Goal: Find specific page/section: Find specific page/section

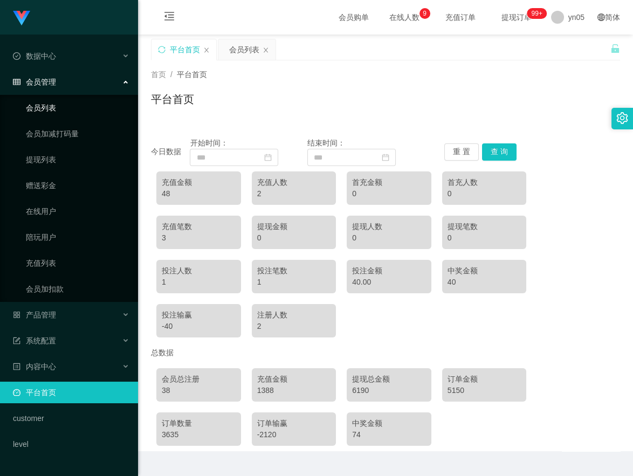
click at [65, 108] on link "会员列表" at bounding box center [78, 108] width 104 height 22
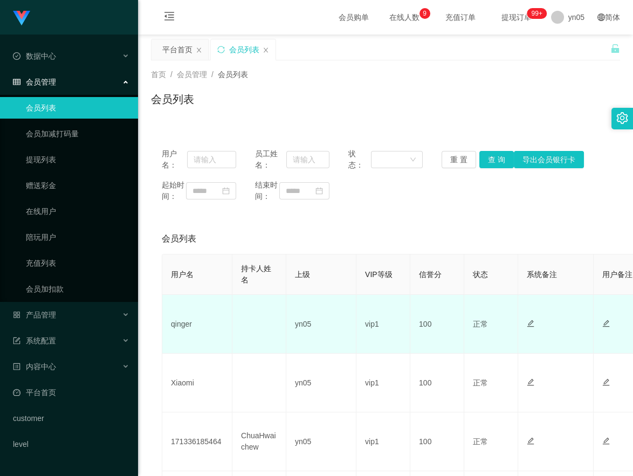
click at [185, 334] on td "qinger" at bounding box center [197, 324] width 70 height 59
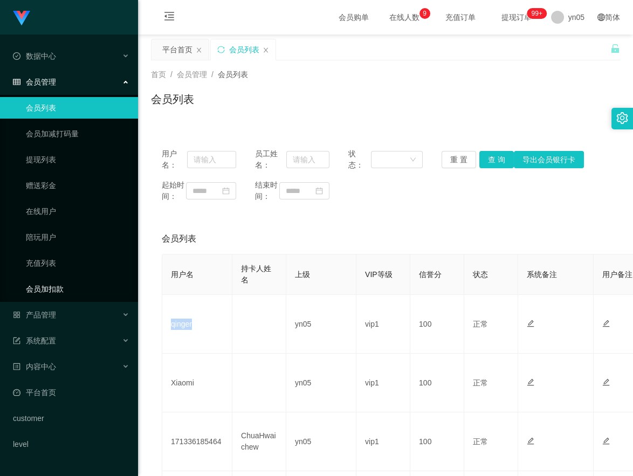
copy td "qinger"
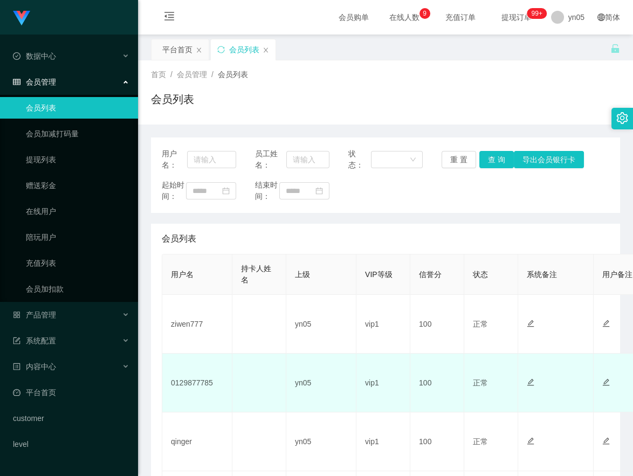
click at [189, 385] on td "0129877785" at bounding box center [197, 383] width 70 height 59
click at [190, 396] on td "0129877785" at bounding box center [197, 383] width 70 height 59
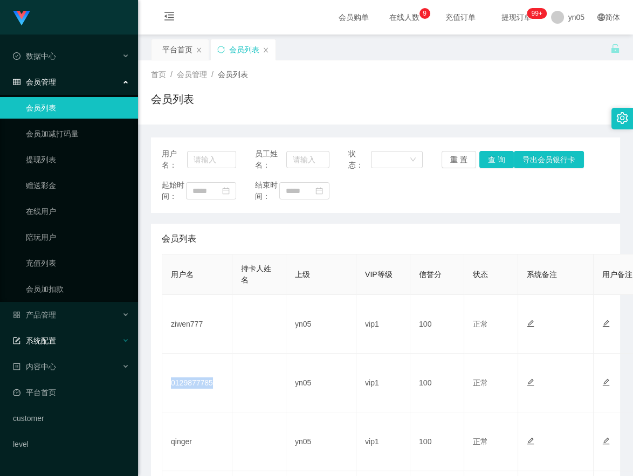
copy td "0129877785"
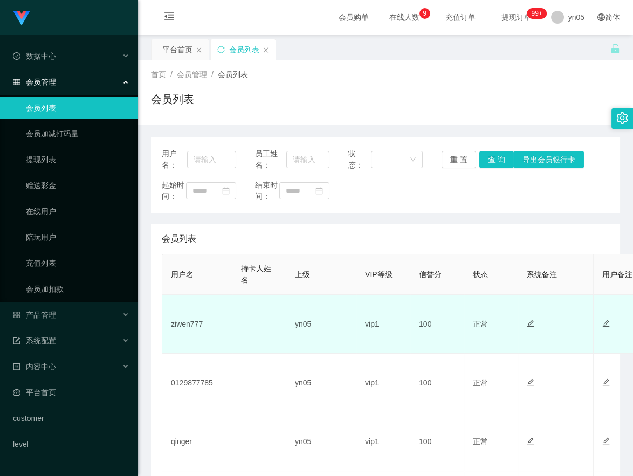
click at [186, 338] on td "ziwen777" at bounding box center [197, 324] width 70 height 59
copy td "ziwen777"
